Goal: Task Accomplishment & Management: Manage account settings

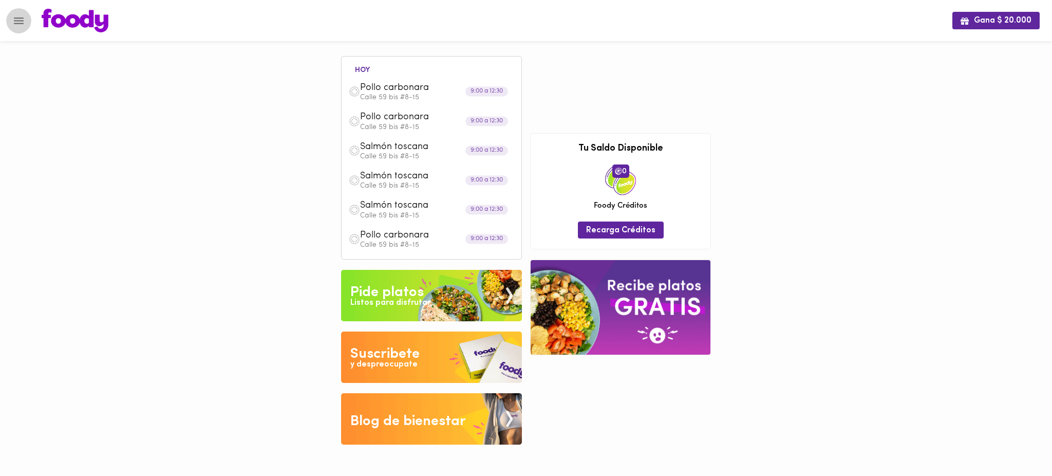
click at [20, 17] on icon "Menu" at bounding box center [19, 20] width 10 height 7
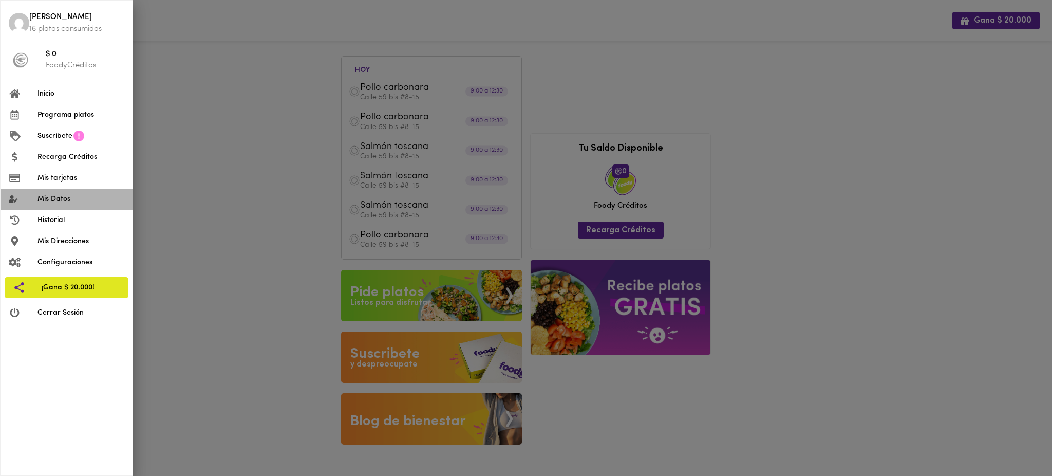
click at [55, 198] on span "Mis Datos" at bounding box center [81, 199] width 87 height 11
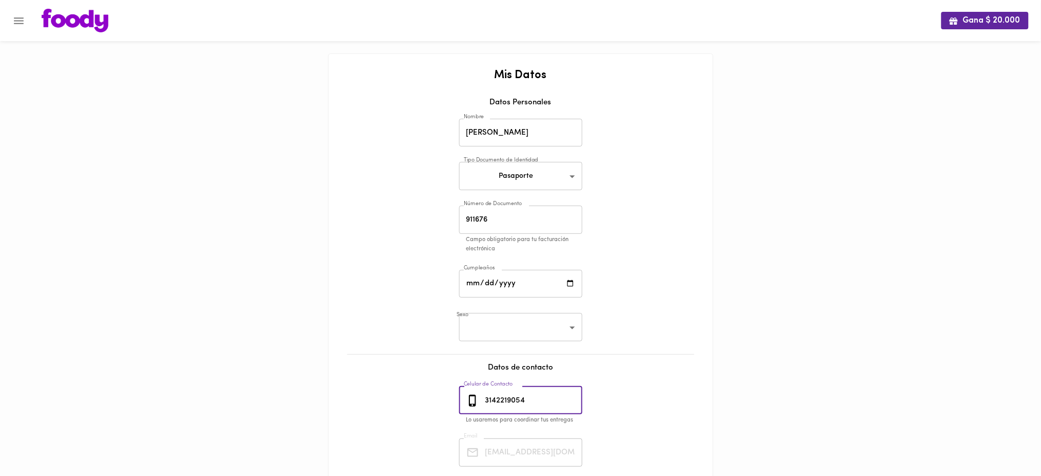
drag, startPoint x: 532, startPoint y: 401, endPoint x: 475, endPoint y: 400, distance: 56.5
click at [475, 400] on div "[PHONE_NUMBER] Celular de Contacto" at bounding box center [520, 400] width 123 height 28
click at [15, 23] on icon "Menu" at bounding box center [19, 20] width 10 height 7
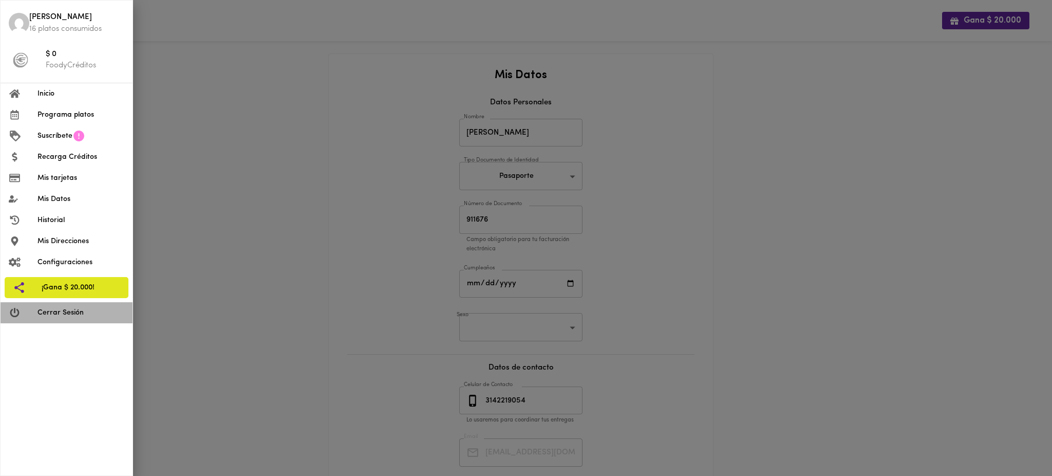
click at [74, 315] on span "Cerrar Sesión" at bounding box center [81, 312] width 87 height 11
